Goal: Find specific page/section: Find specific page/section

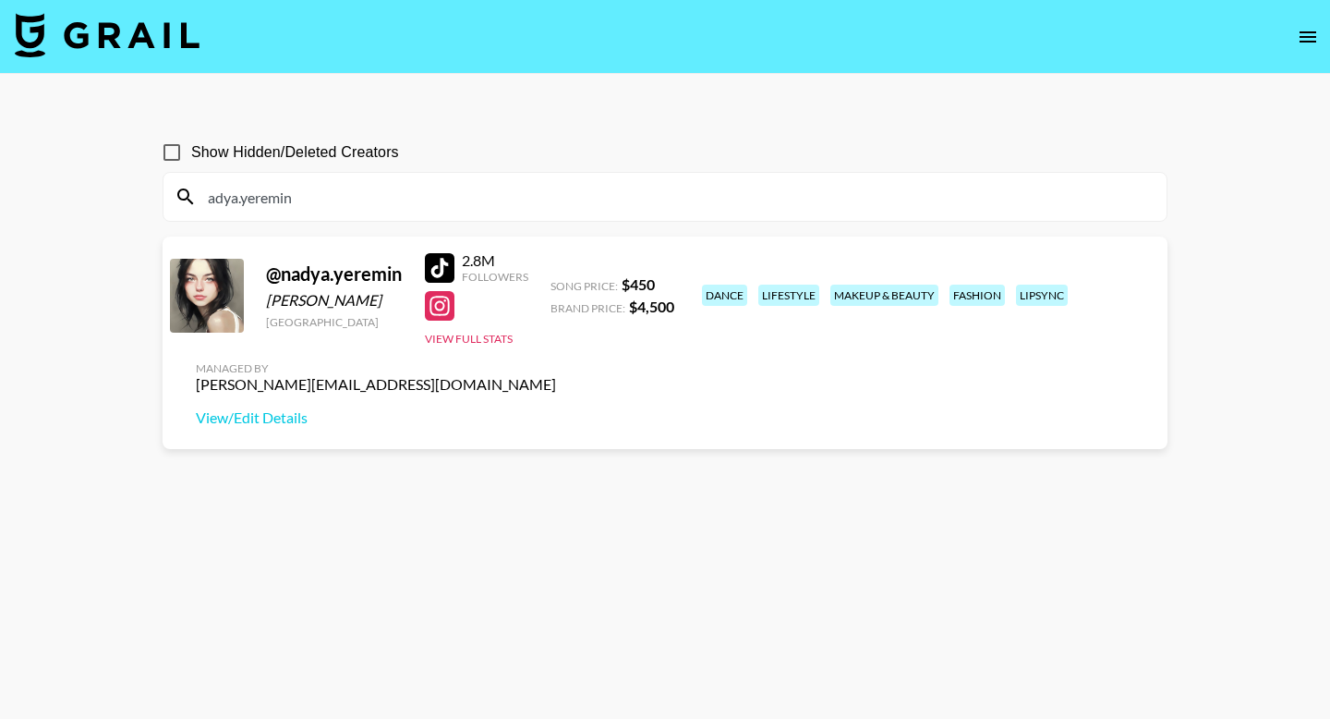
click at [809, 209] on input "adya.yeremin" at bounding box center [676, 197] width 959 height 30
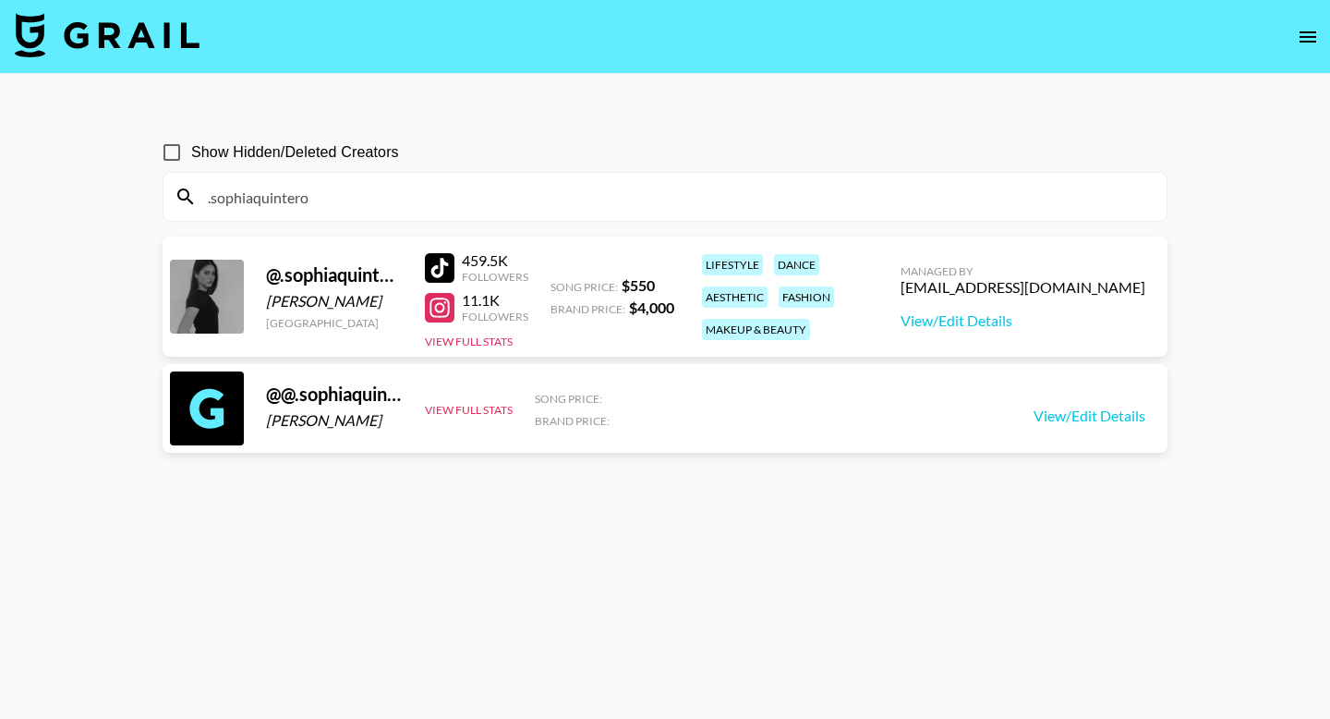
click at [479, 188] on input ".sophiaquintero" at bounding box center [676, 197] width 959 height 30
paste input "creative.cliche"
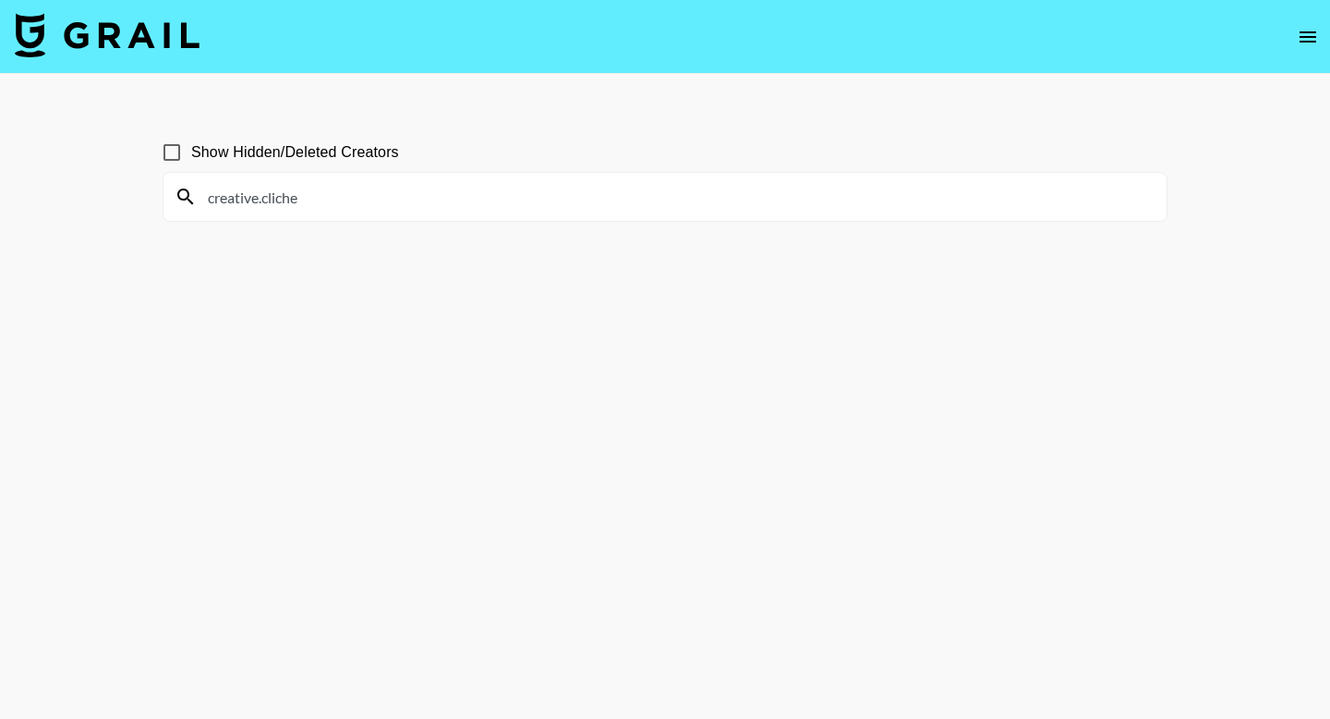
type input "creative.cliche"
click at [166, 148] on input "Show Hidden/Deleted Creators" at bounding box center [171, 152] width 39 height 39
checkbox input "false"
click at [211, 200] on input "creative.cliche" at bounding box center [676, 197] width 959 height 30
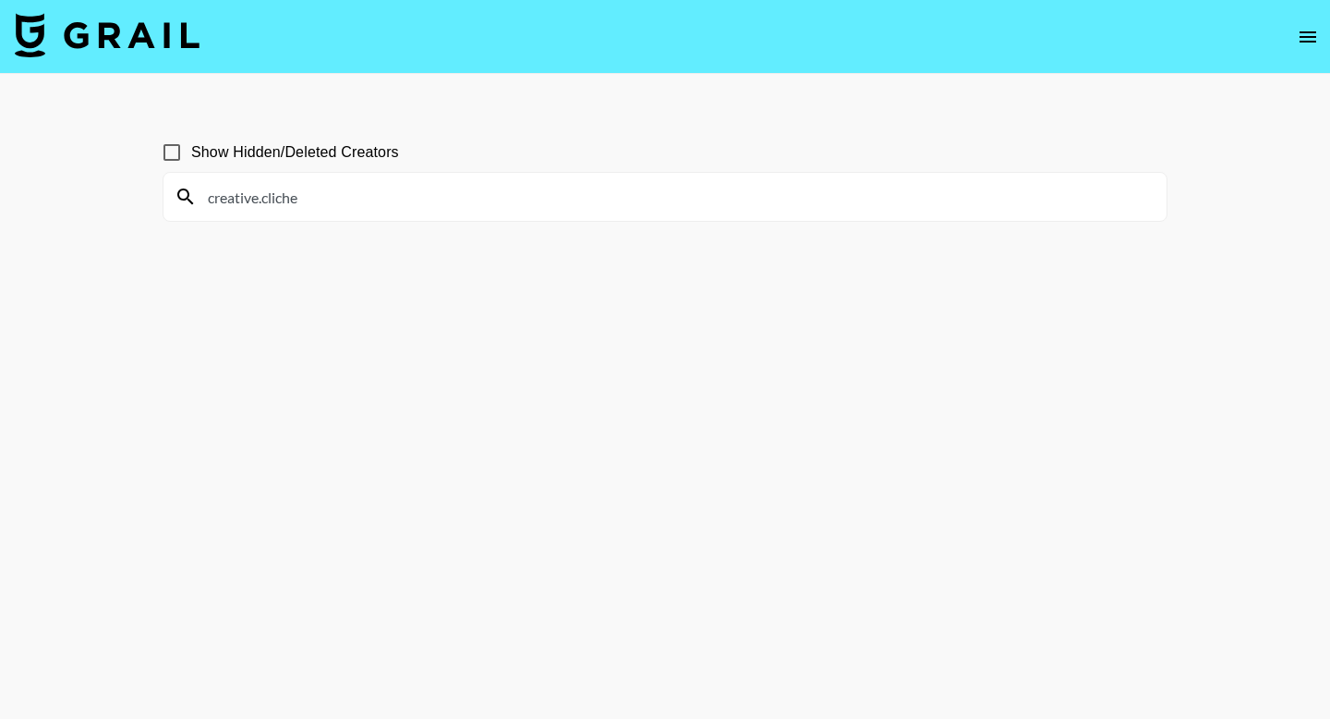
click at [306, 202] on input "creative.cliche" at bounding box center [676, 197] width 959 height 30
type input "creative."
click at [168, 156] on input "Show Hidden/Deleted Creators" at bounding box center [171, 152] width 39 height 39
checkbox input "true"
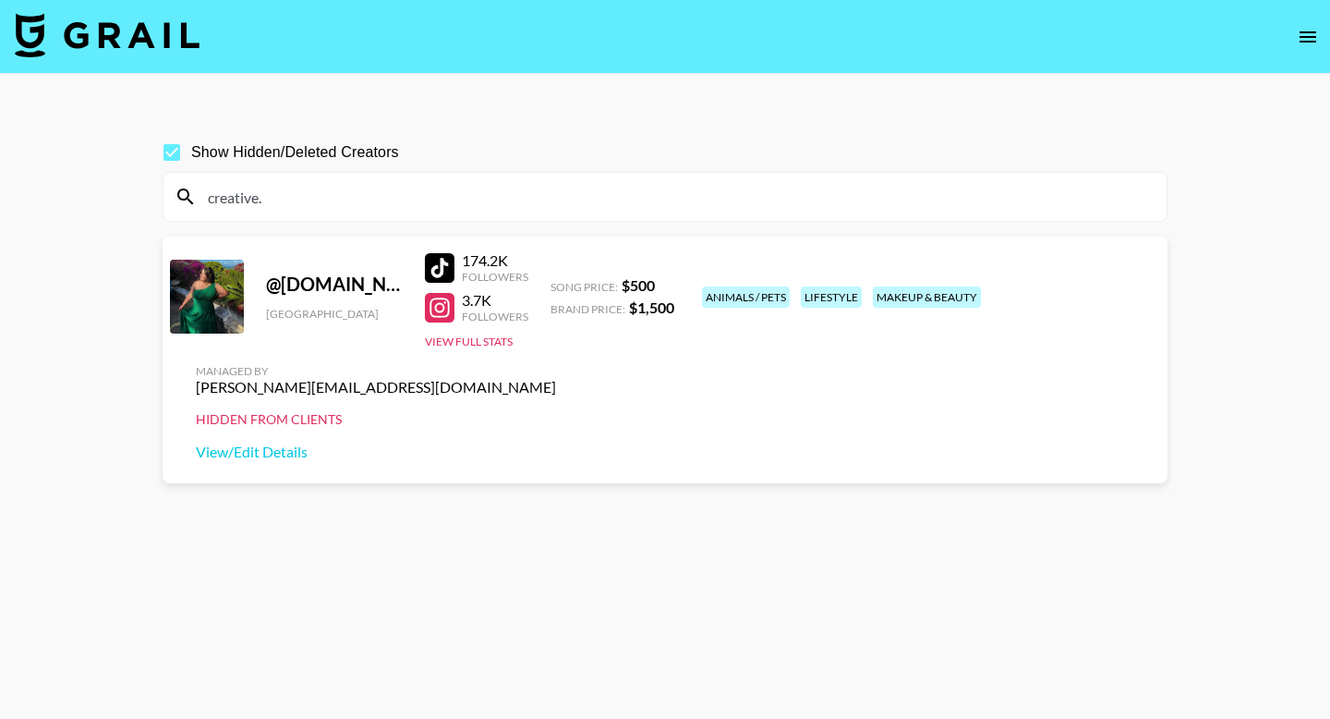
click at [317, 181] on div "creative." at bounding box center [665, 197] width 1003 height 48
click at [317, 202] on input "creative." at bounding box center [676, 197] width 959 height 30
paste input "hegan777"
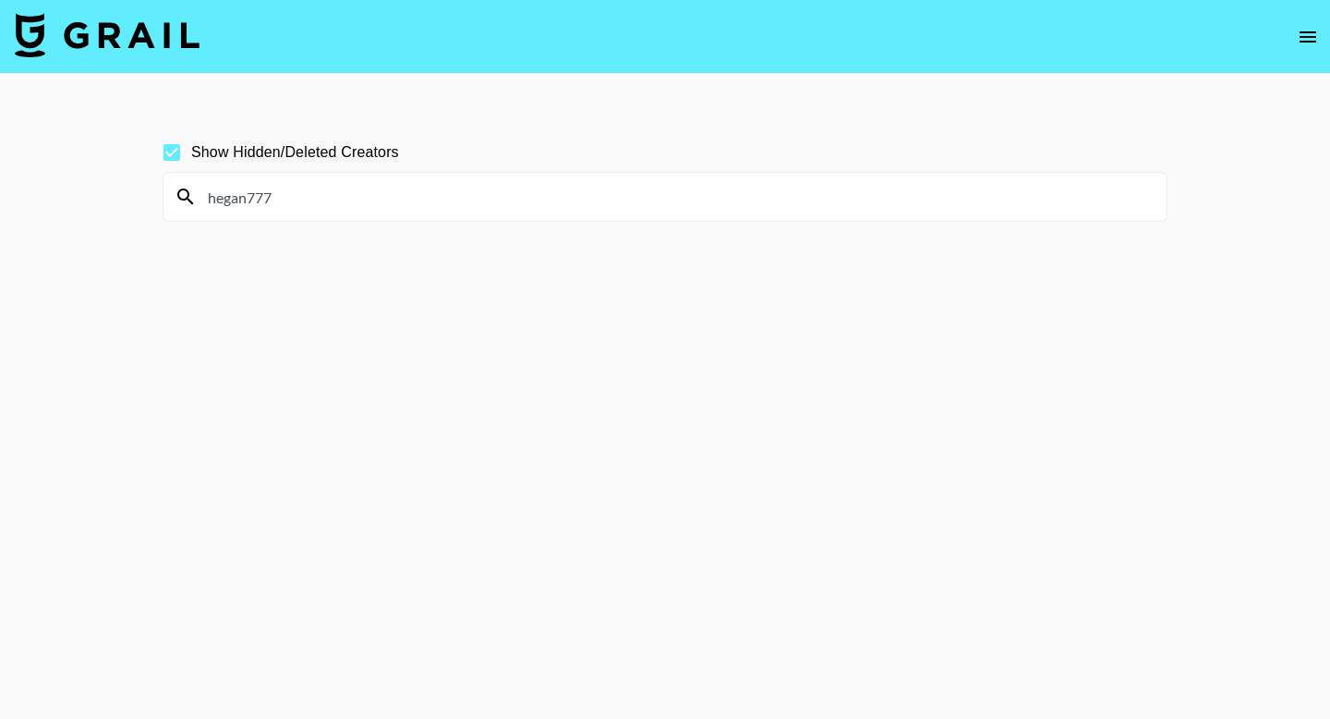
type input "hegan777"
click at [166, 156] on input "Show Hidden/Deleted Creators" at bounding box center [171, 152] width 39 height 39
checkbox input "false"
click at [210, 198] on input "hegan777" at bounding box center [676, 197] width 959 height 30
click at [423, 207] on input "rhegan777" at bounding box center [676, 197] width 959 height 30
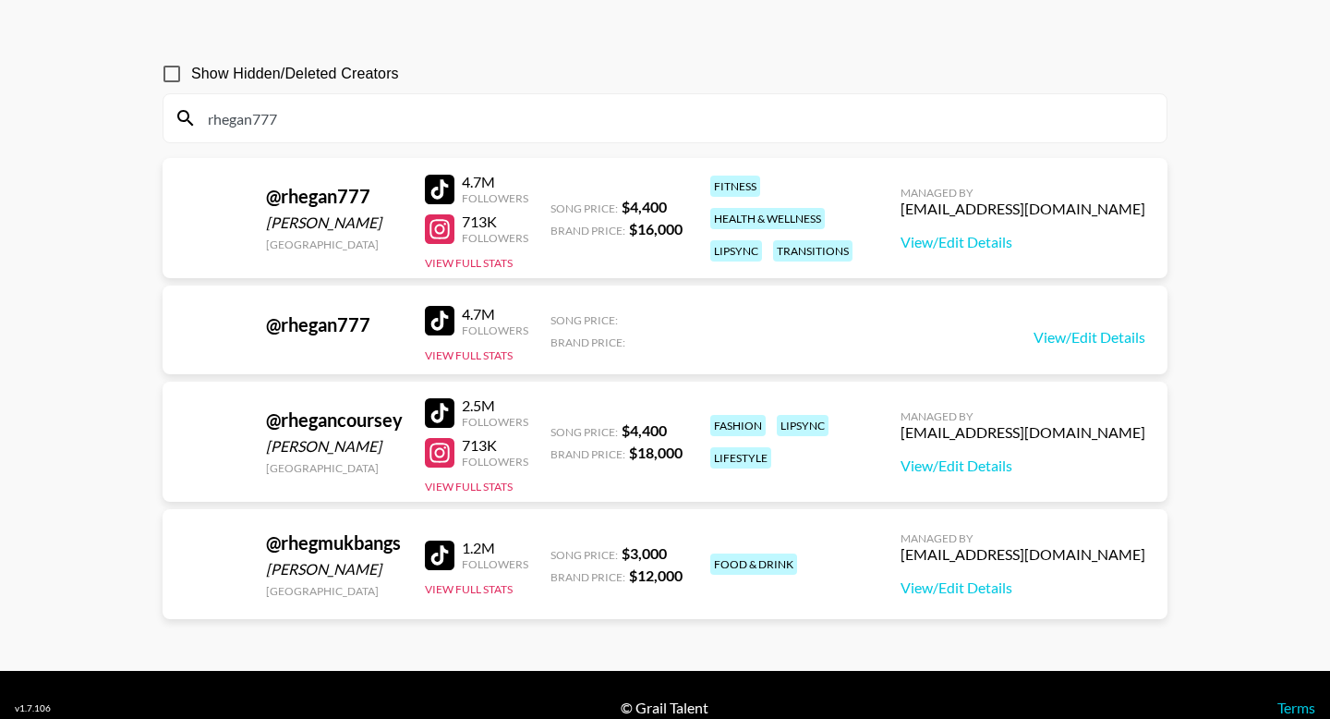
scroll to position [104, 0]
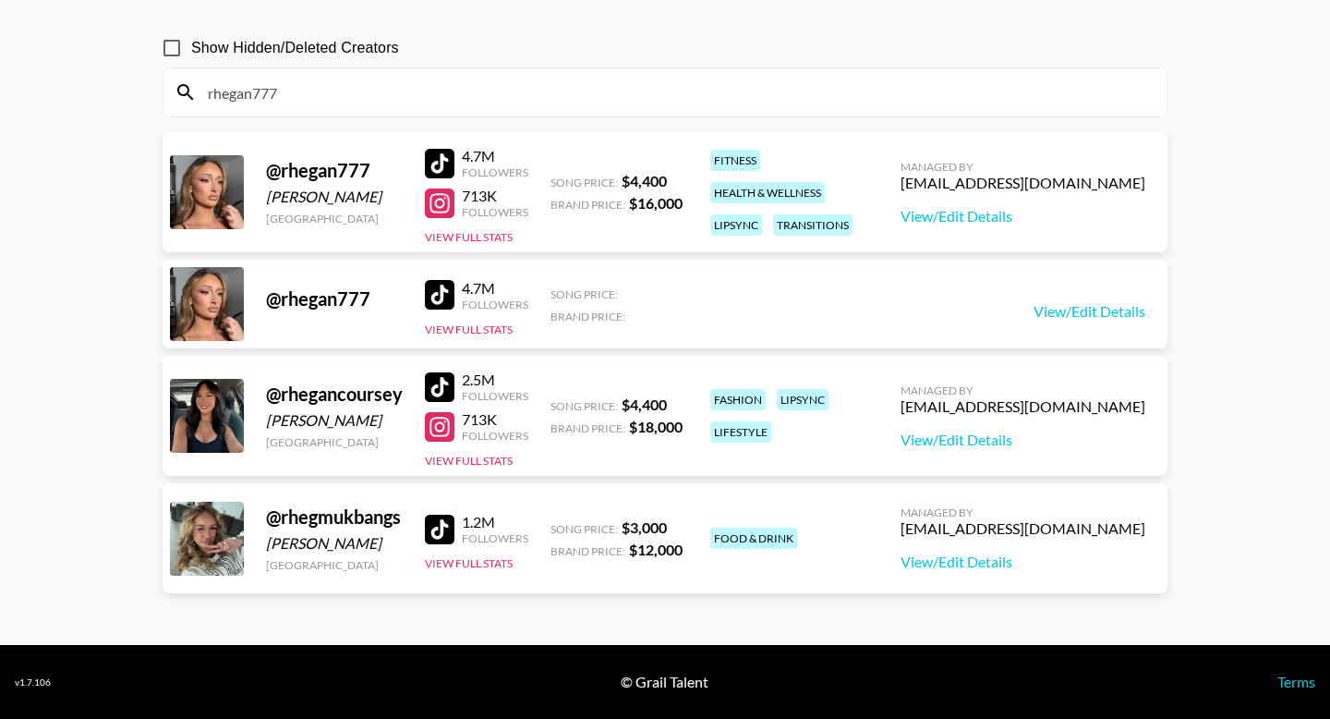
type input "rhegan777"
